Goal: Find contact information: Find contact information

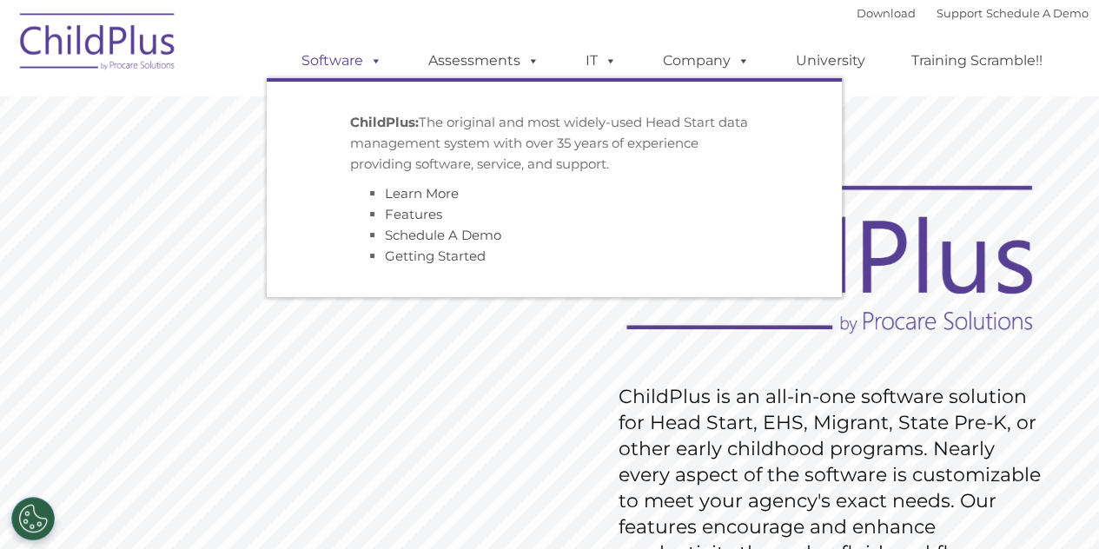
click at [337, 57] on link "Software" at bounding box center [342, 60] width 116 height 35
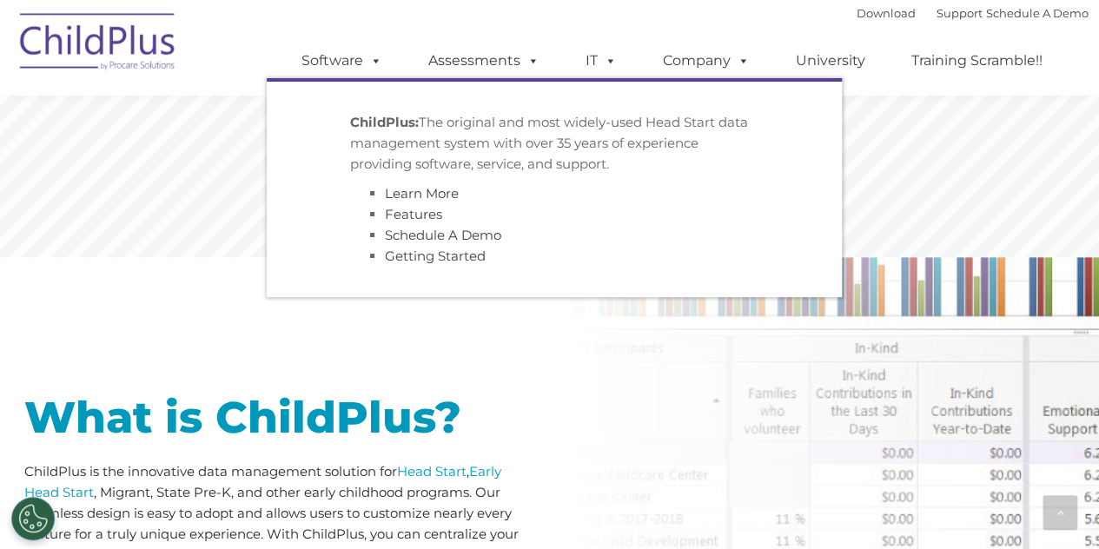
scroll to position [740, 0]
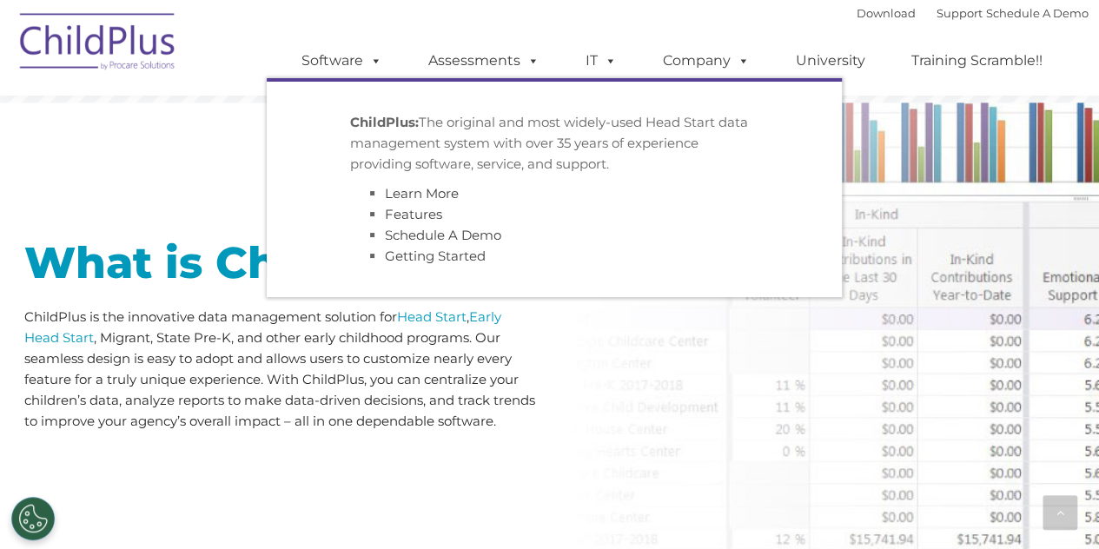
click at [516, 380] on p "ChildPlus is the innovative data management solution for Head Start , Early Hea…" at bounding box center [280, 369] width 513 height 125
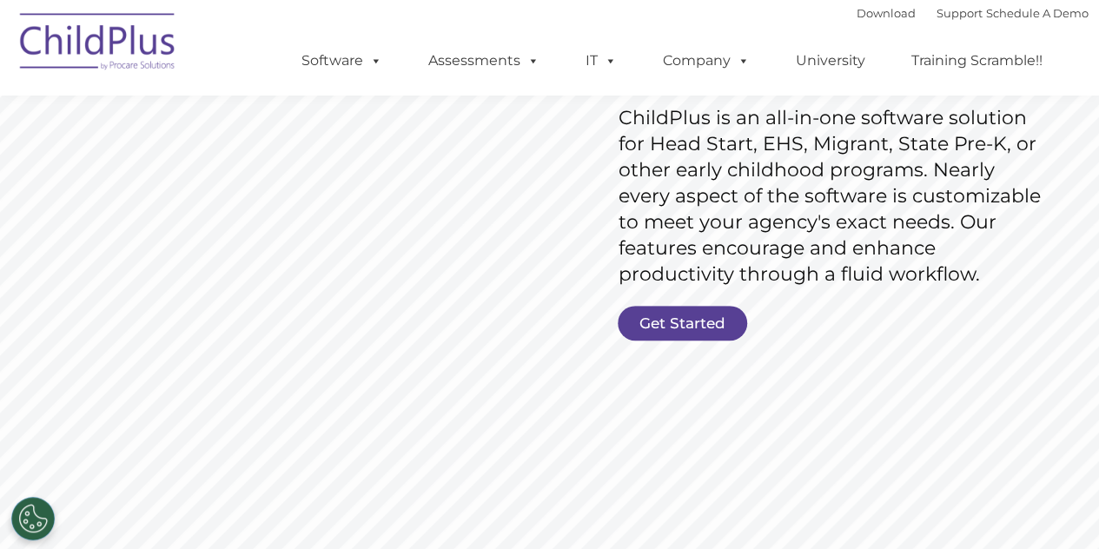
scroll to position [280, 0]
click at [681, 318] on link "Get Started" at bounding box center [682, 322] width 129 height 35
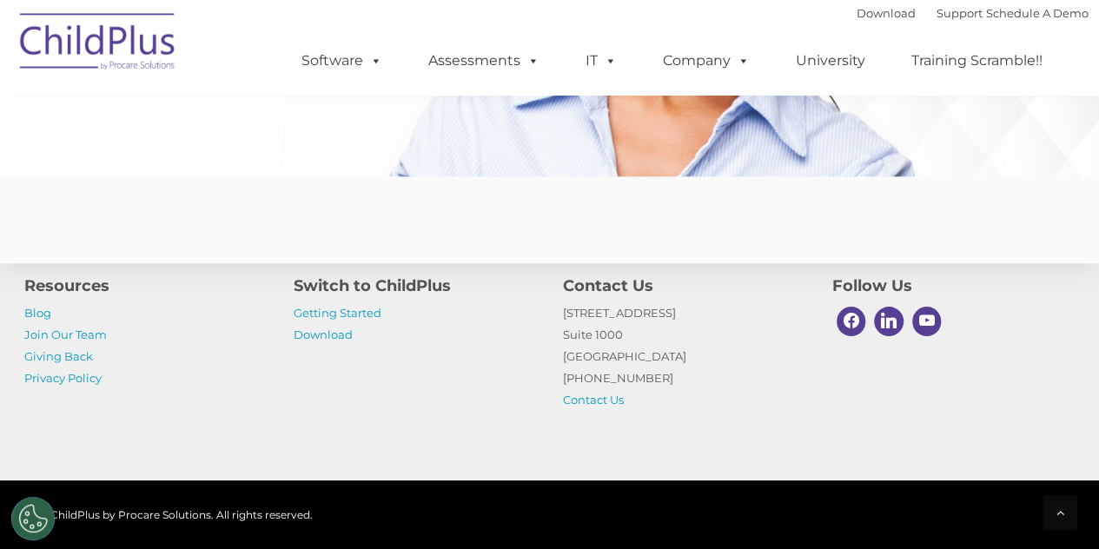
scroll to position [4370, 0]
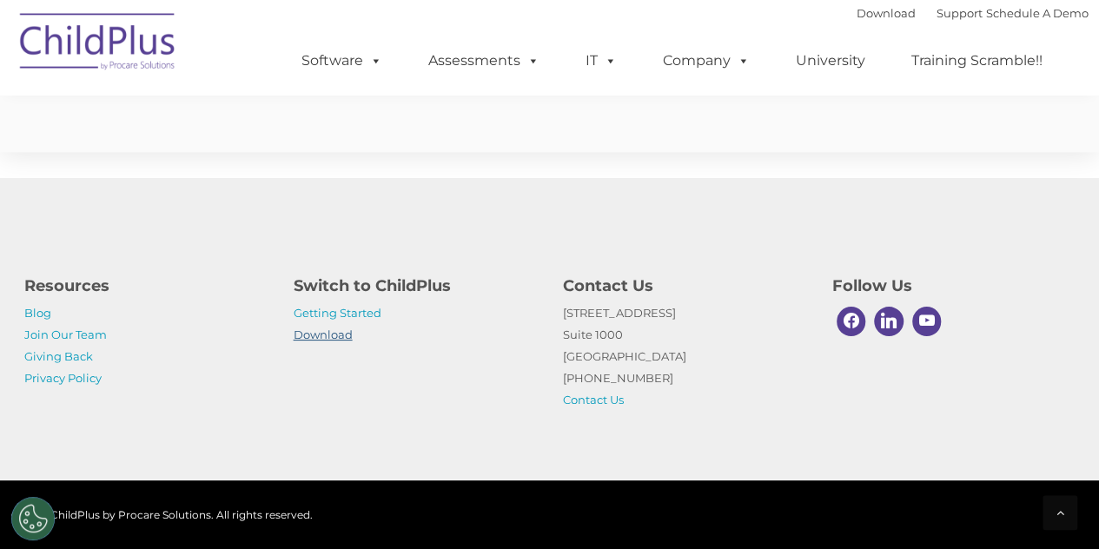
click at [323, 336] on link "Download" at bounding box center [323, 335] width 59 height 14
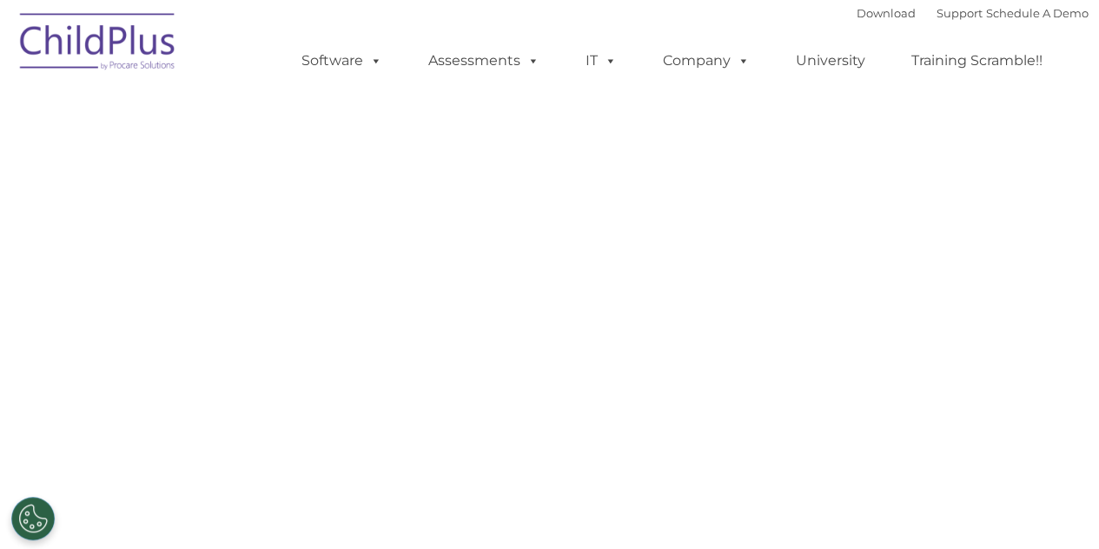
select select "MEDIUM"
